Goal: Task Accomplishment & Management: Use online tool/utility

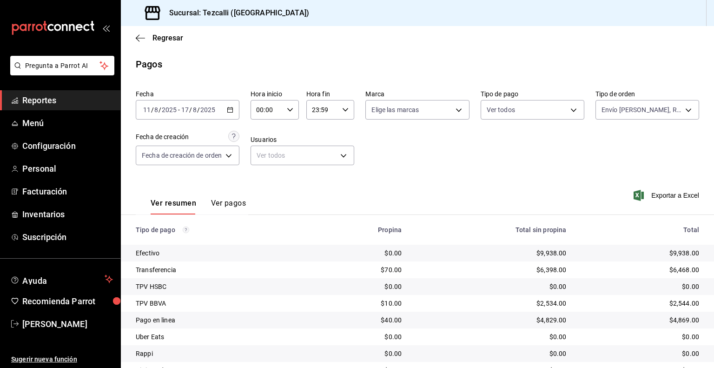
scroll to position [59, 0]
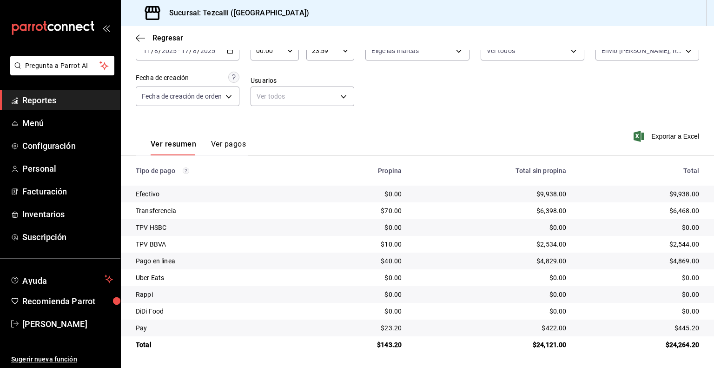
click at [77, 98] on span "Reportes" at bounding box center [67, 100] width 91 height 13
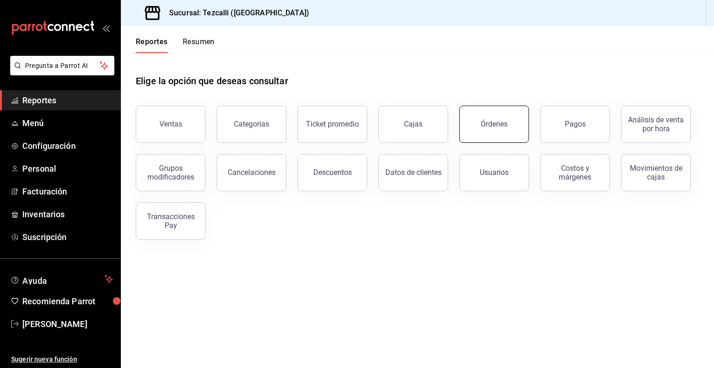
click at [461, 131] on div "Órdenes" at bounding box center [488, 118] width 81 height 48
click at [490, 121] on div "Órdenes" at bounding box center [494, 123] width 27 height 9
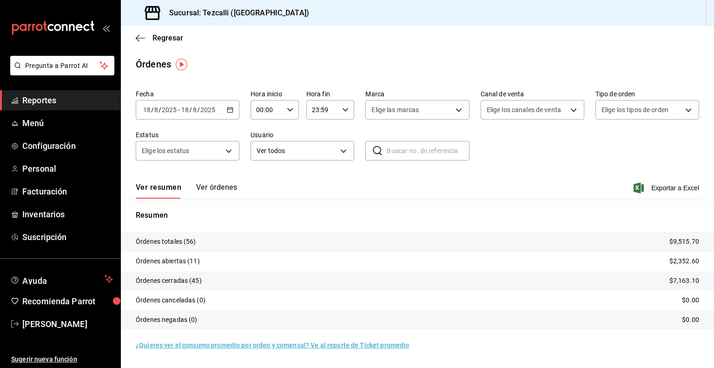
click at [223, 187] on button "Ver órdenes" at bounding box center [216, 191] width 41 height 16
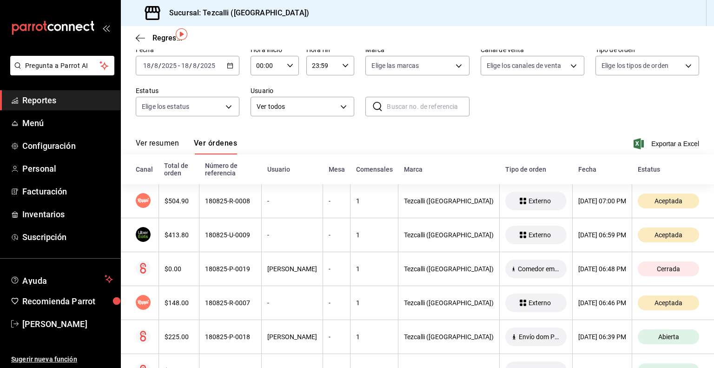
scroll to position [26, 0]
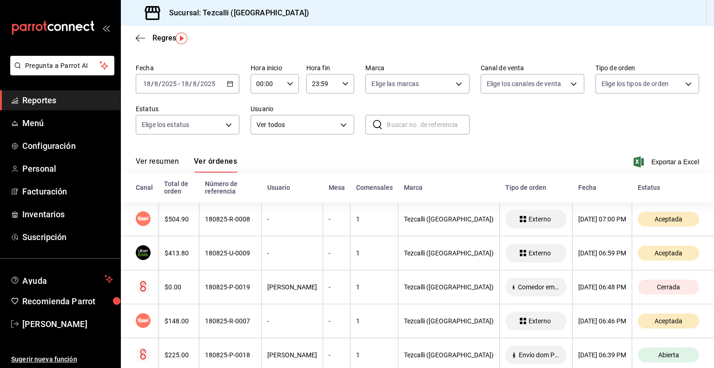
click at [165, 161] on button "Ver resumen" at bounding box center [157, 165] width 43 height 16
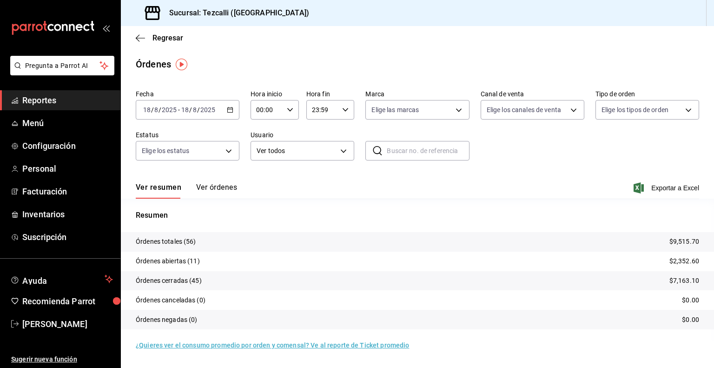
click at [222, 188] on button "Ver órdenes" at bounding box center [216, 191] width 41 height 16
click at [217, 187] on button "Ver órdenes" at bounding box center [216, 191] width 41 height 16
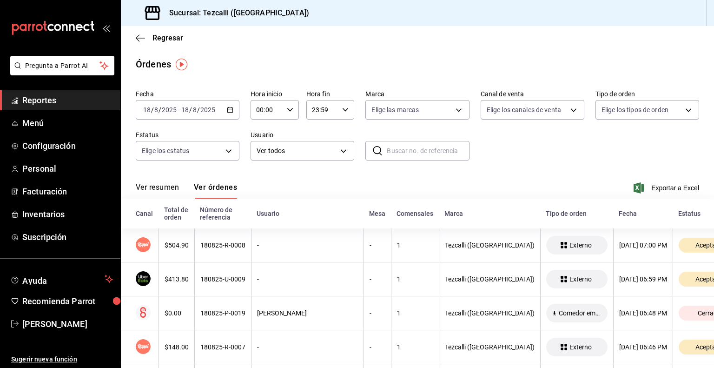
click at [164, 195] on button "Ver resumen" at bounding box center [157, 191] width 43 height 16
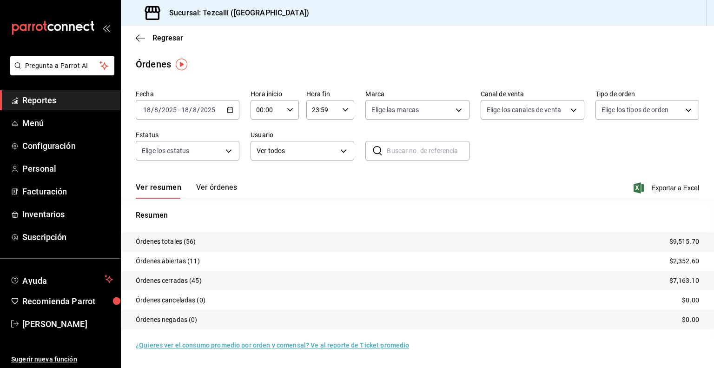
click at [418, 147] on input "text" at bounding box center [428, 150] width 82 height 19
click at [522, 139] on div "Fecha [DATE] [DATE] - [DATE] [DATE] Hora inicio 00:00 Hora inicio Hora fin 23:5…" at bounding box center [417, 129] width 563 height 86
click at [228, 189] on button "Ver órdenes" at bounding box center [216, 191] width 41 height 16
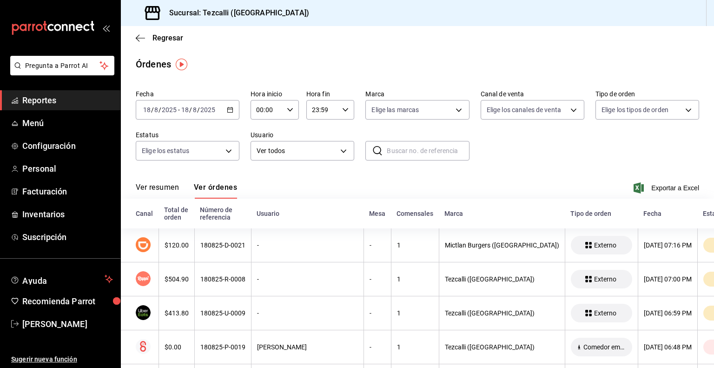
click at [165, 191] on button "Ver resumen" at bounding box center [157, 191] width 43 height 16
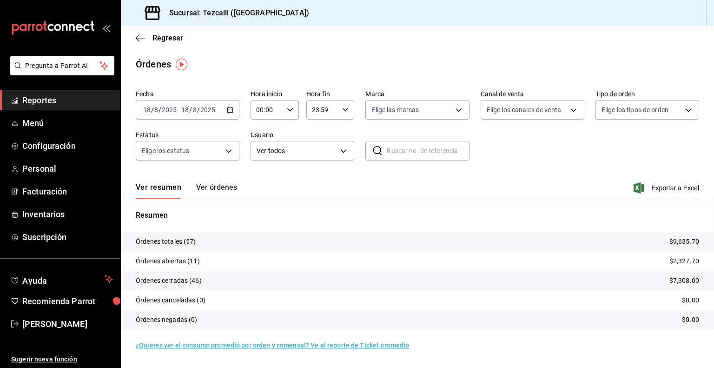
click at [314, 187] on div "Ver resumen Ver órdenes Exportar a Excel" at bounding box center [417, 184] width 563 height 27
click at [216, 191] on button "Ver órdenes" at bounding box center [216, 191] width 41 height 16
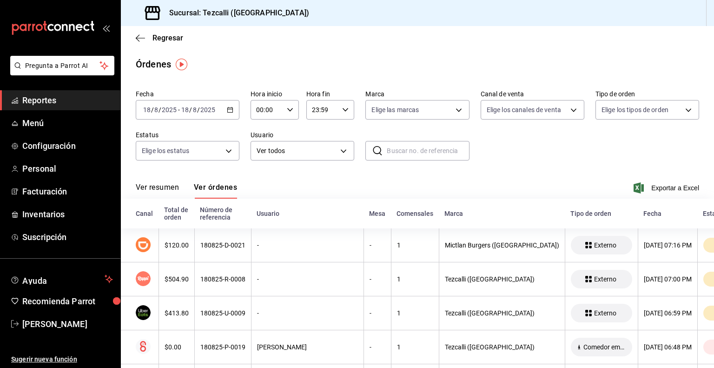
click at [169, 189] on button "Ver resumen" at bounding box center [157, 191] width 43 height 16
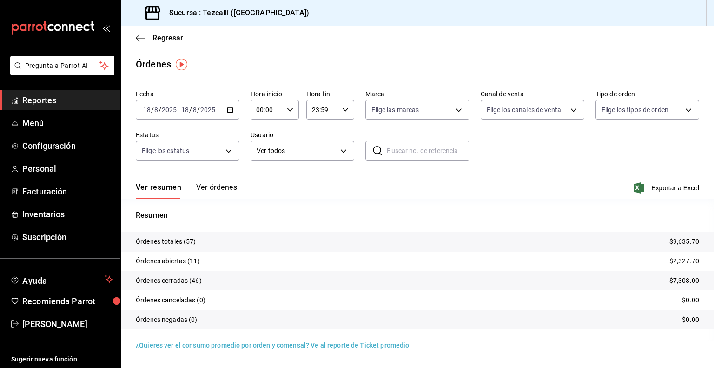
click at [212, 187] on button "Ver órdenes" at bounding box center [216, 191] width 41 height 16
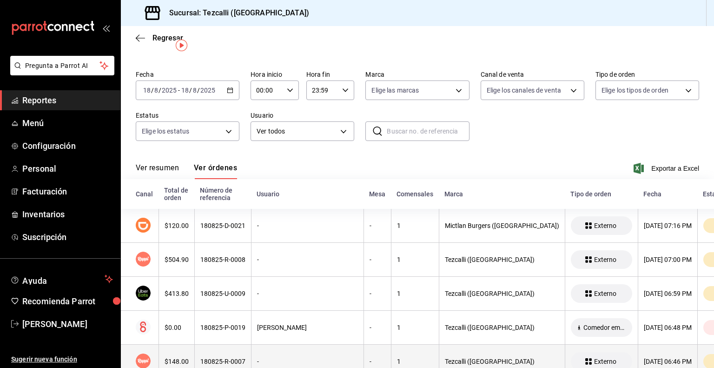
scroll to position [19, 0]
